Goal: Information Seeking & Learning: Learn about a topic

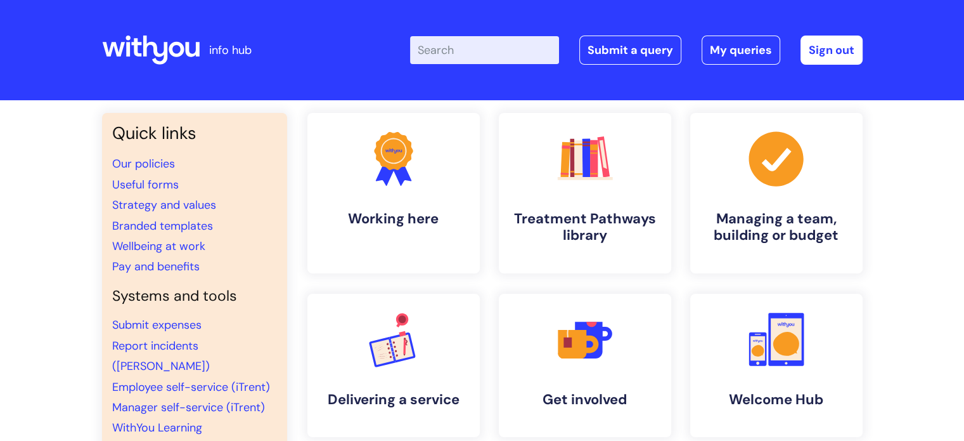
click at [496, 55] on input "Enter your search term here..." at bounding box center [484, 50] width 149 height 28
click at [403, 207] on link ".cls-1{fill:#f89b22;}.cls-1,.cls-2,.cls-3{stroke-width:0px;}.cls-2{fill:#2d3cff…" at bounding box center [393, 193] width 175 height 163
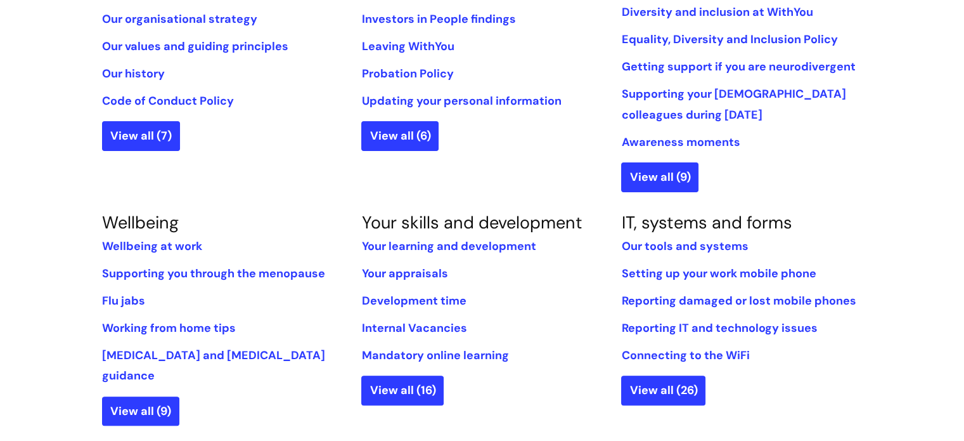
scroll to position [360, 0]
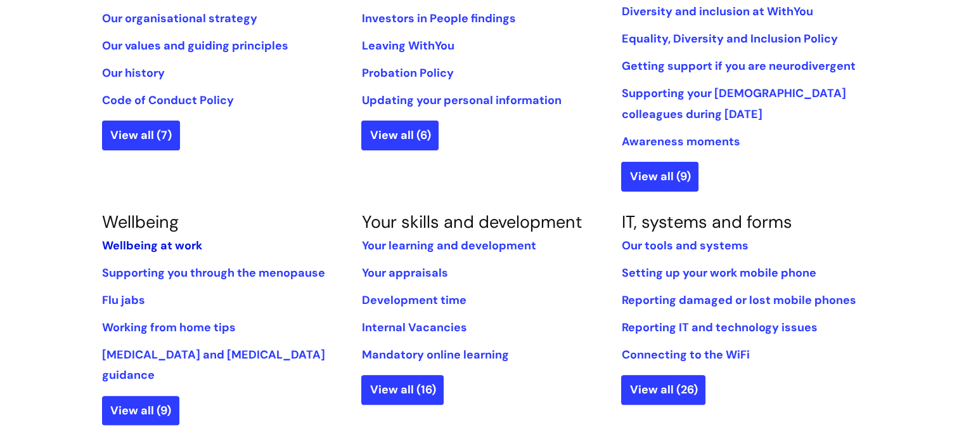
click at [174, 247] on link "Wellbeing at work" at bounding box center [152, 245] width 100 height 15
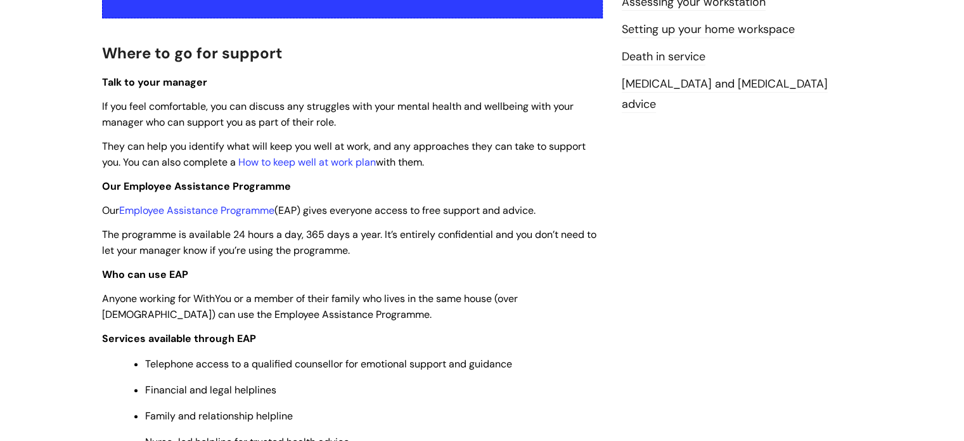
scroll to position [337, 0]
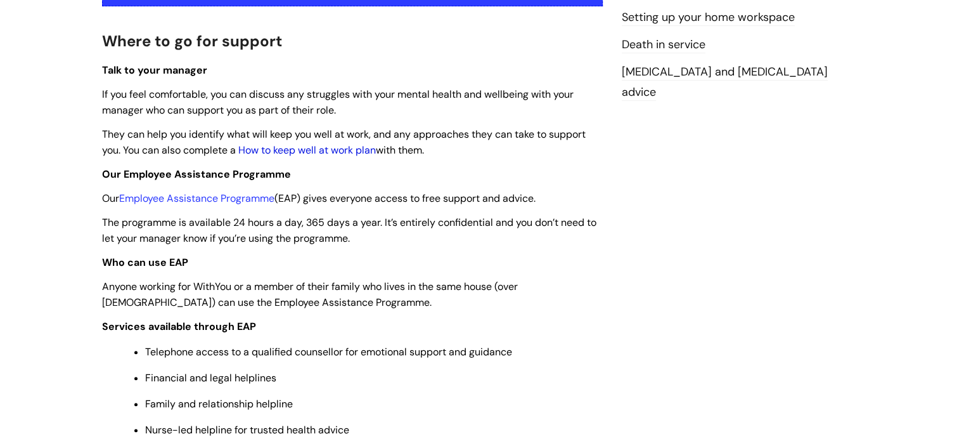
click at [332, 150] on link "How to keep well at work plan" at bounding box center [307, 149] width 138 height 13
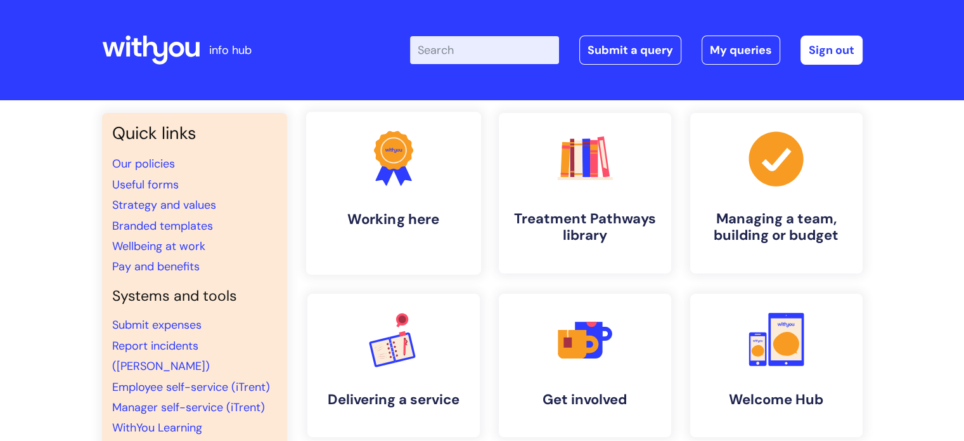
click at [410, 218] on h4 "Working here" at bounding box center [393, 218] width 155 height 17
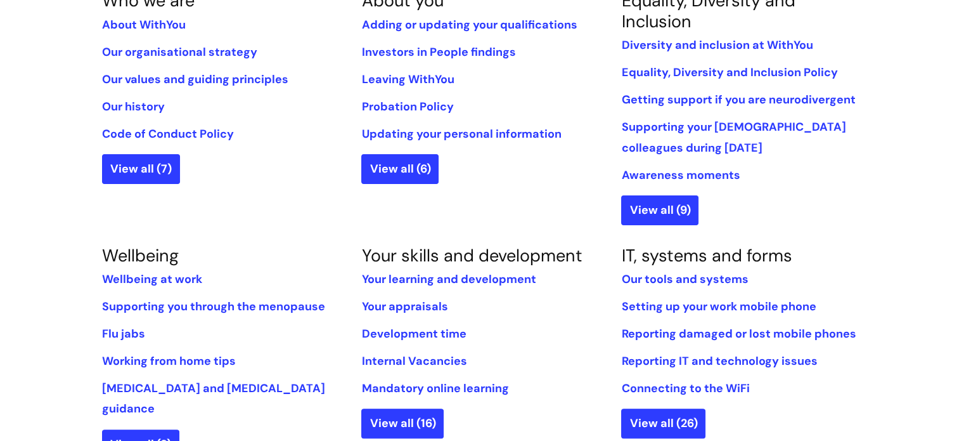
scroll to position [330, 0]
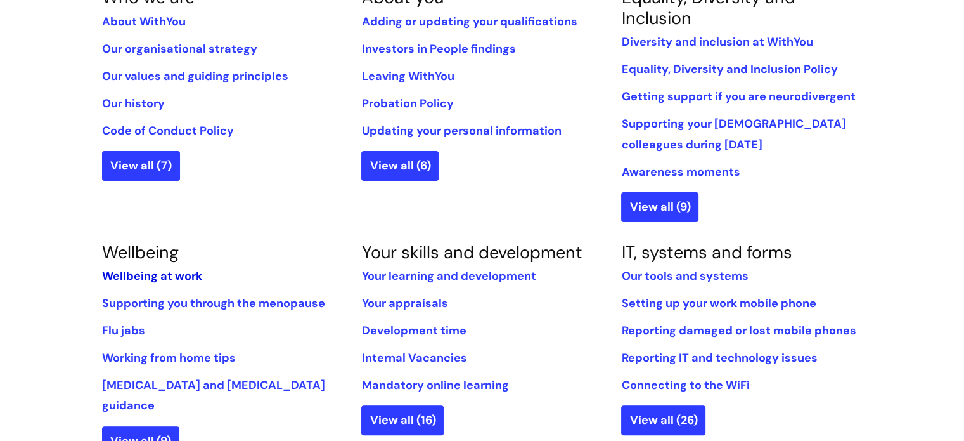
click at [155, 271] on link "Wellbeing at work" at bounding box center [152, 275] width 100 height 15
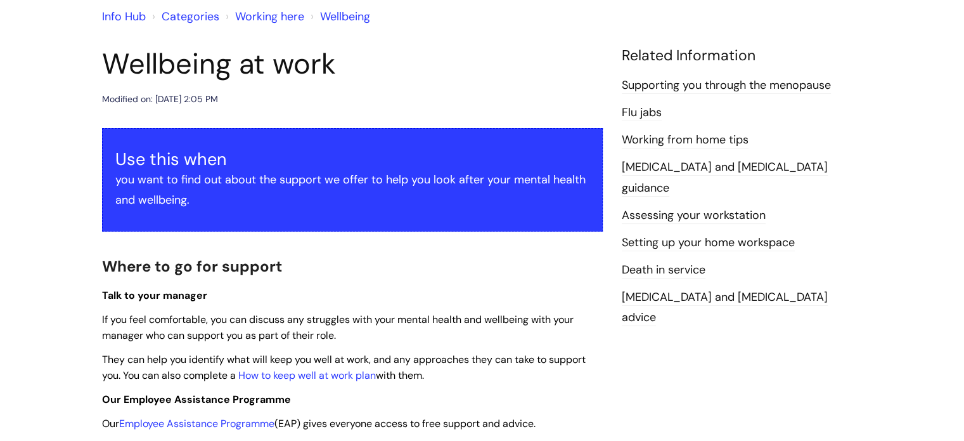
scroll to position [109, 0]
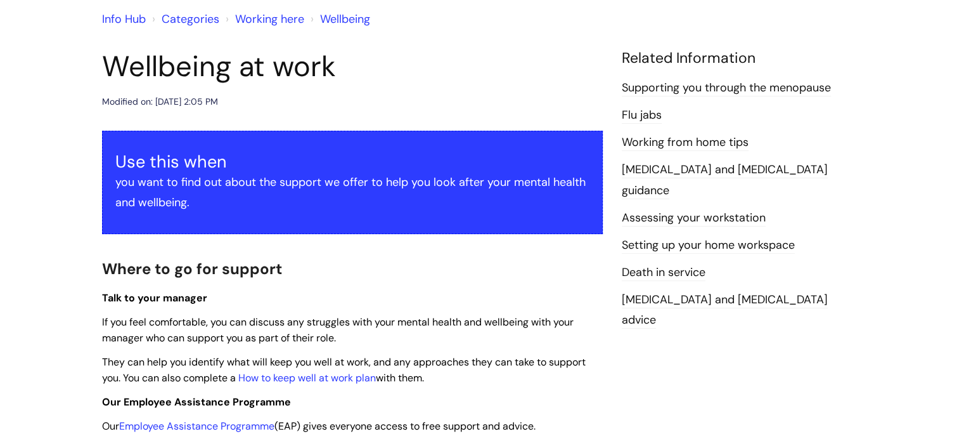
click at [268, 22] on link "Working here" at bounding box center [269, 18] width 69 height 15
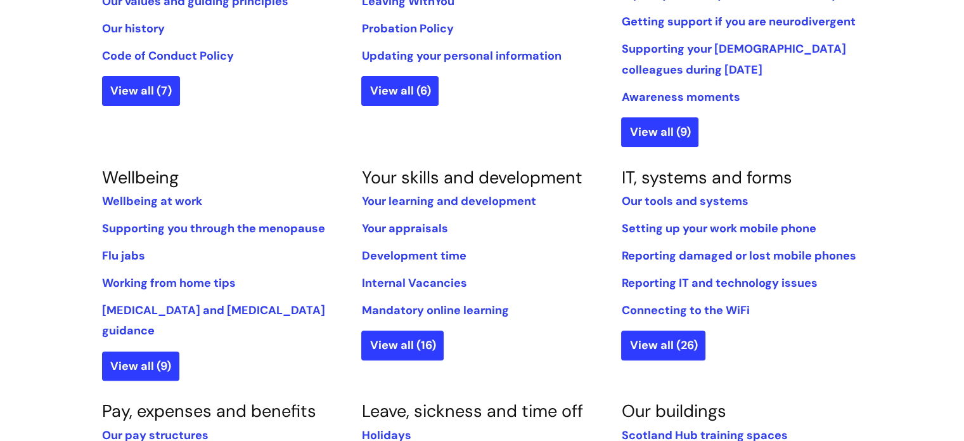
scroll to position [446, 0]
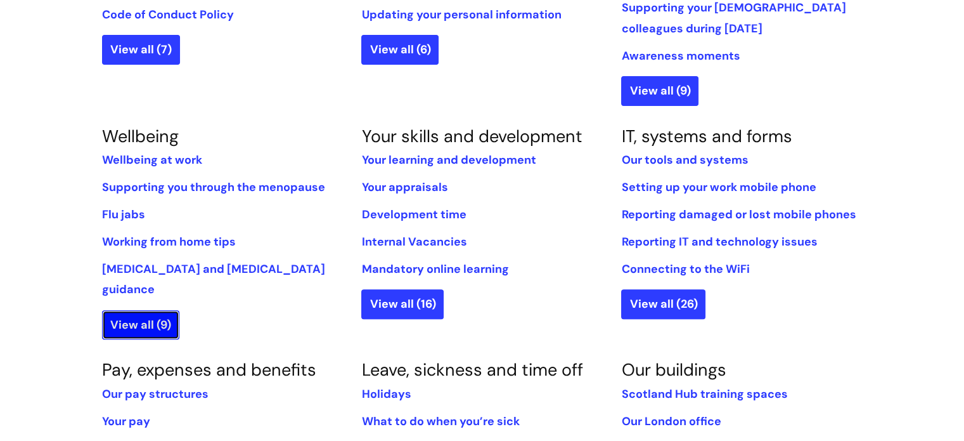
click at [150, 310] on link "View all (9)" at bounding box center [140, 324] width 77 height 29
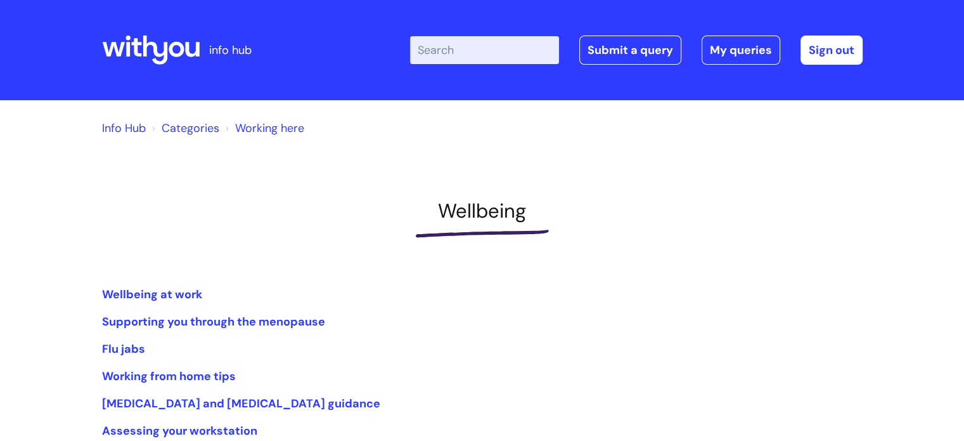
click at [191, 120] on link "Categories" at bounding box center [191, 127] width 58 height 15
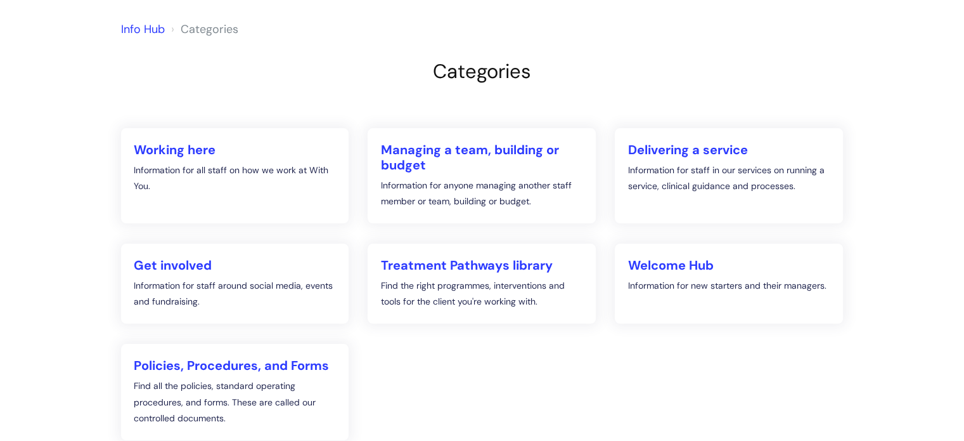
scroll to position [127, 0]
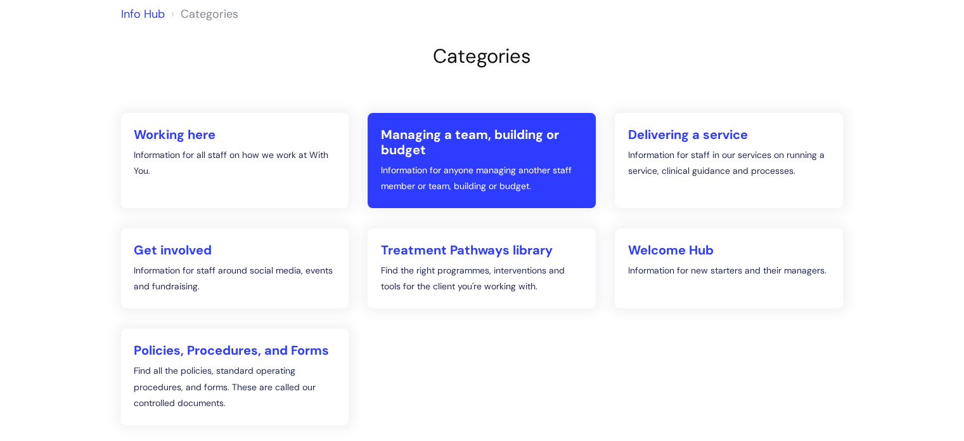
click at [477, 157] on link "Managing a team, building or budget Information for anyone managing another sta…" at bounding box center [482, 160] width 228 height 95
